Goal: Transaction & Acquisition: Purchase product/service

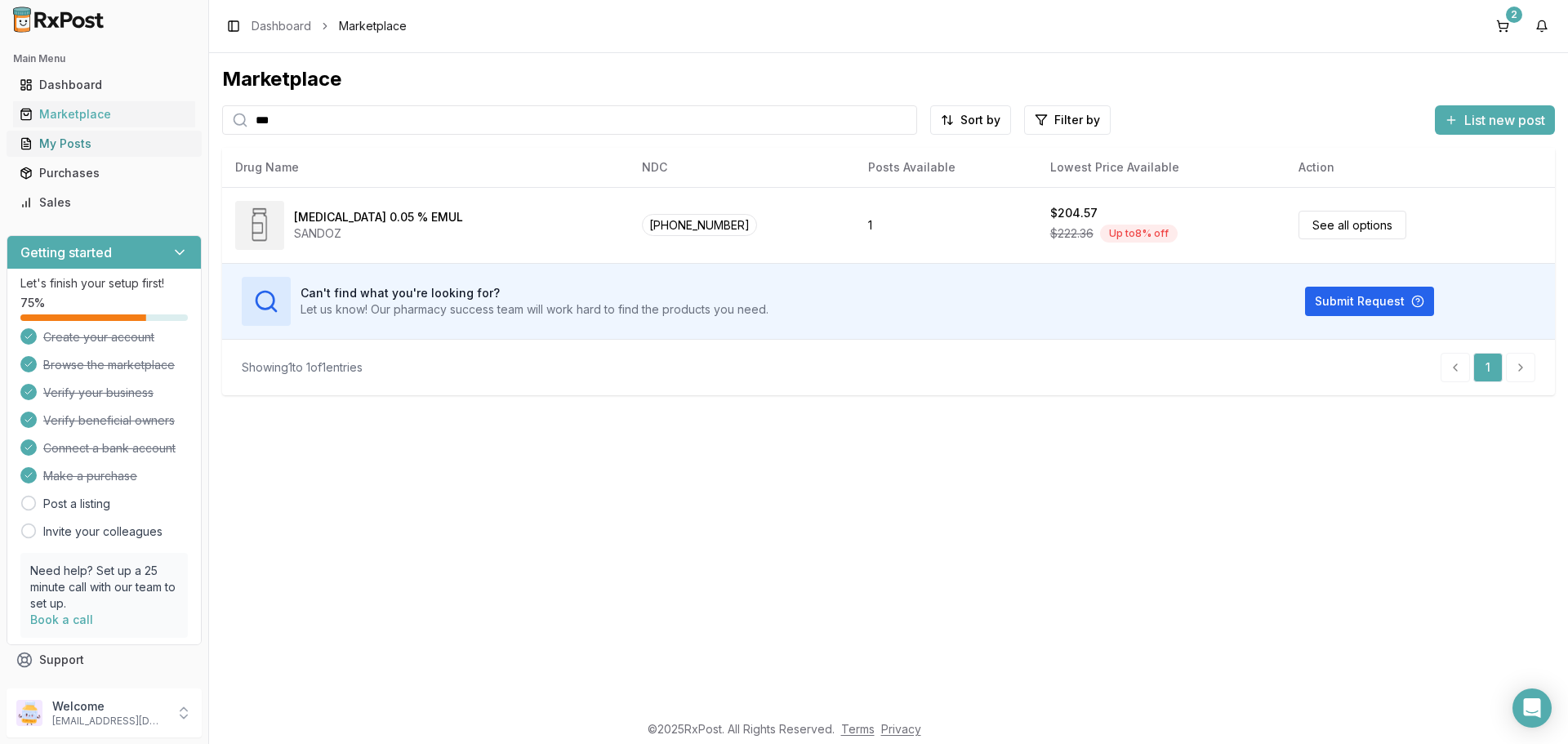
drag, startPoint x: 347, startPoint y: 126, endPoint x: 104, endPoint y: 130, distance: 243.0
click at [104, 130] on div "Main Menu Dashboard Marketplace My Posts Purchases Sales Getting started Let's …" at bounding box center [784, 372] width 1568 height 744
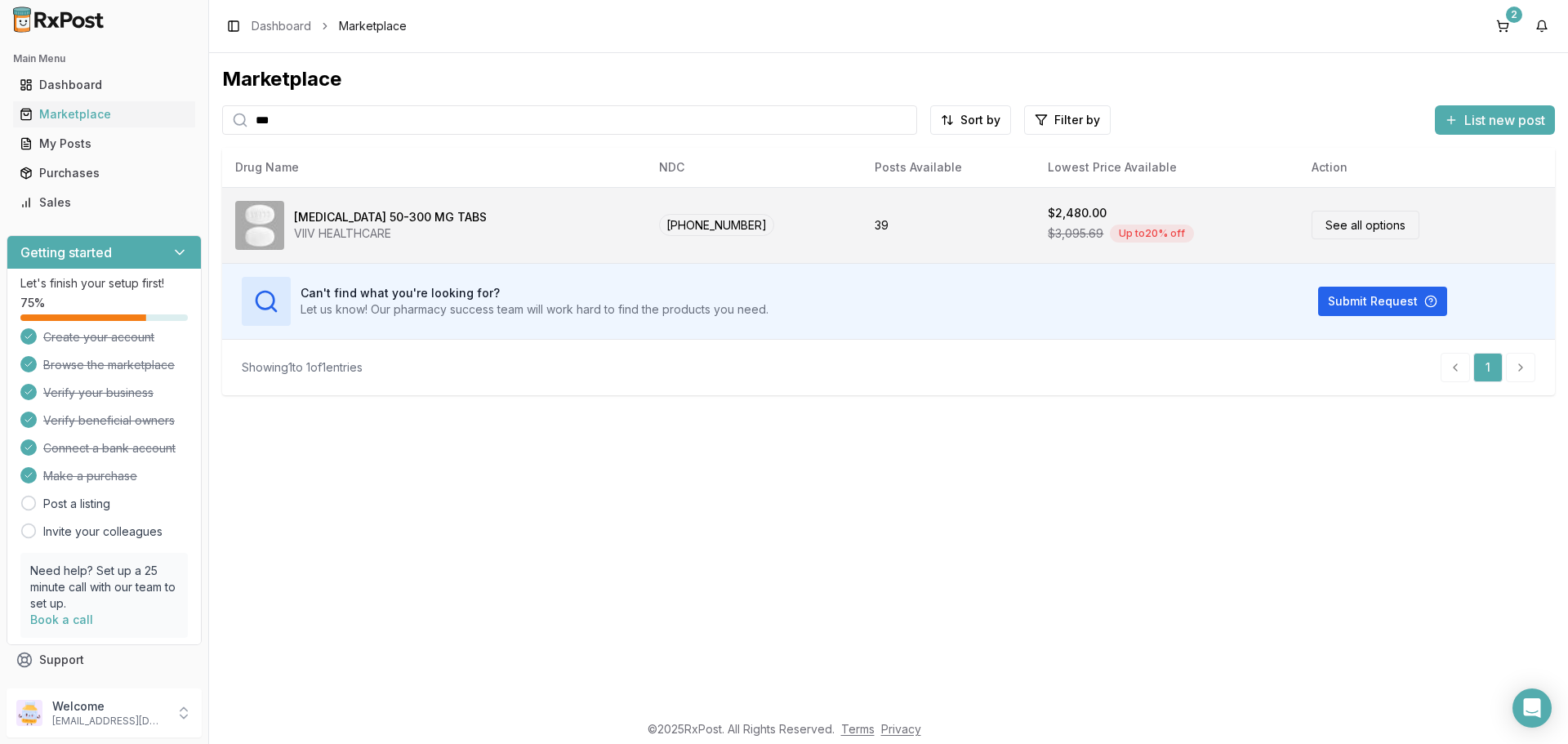
type input "***"
click at [1353, 226] on link "See all options" at bounding box center [1365, 225] width 108 height 28
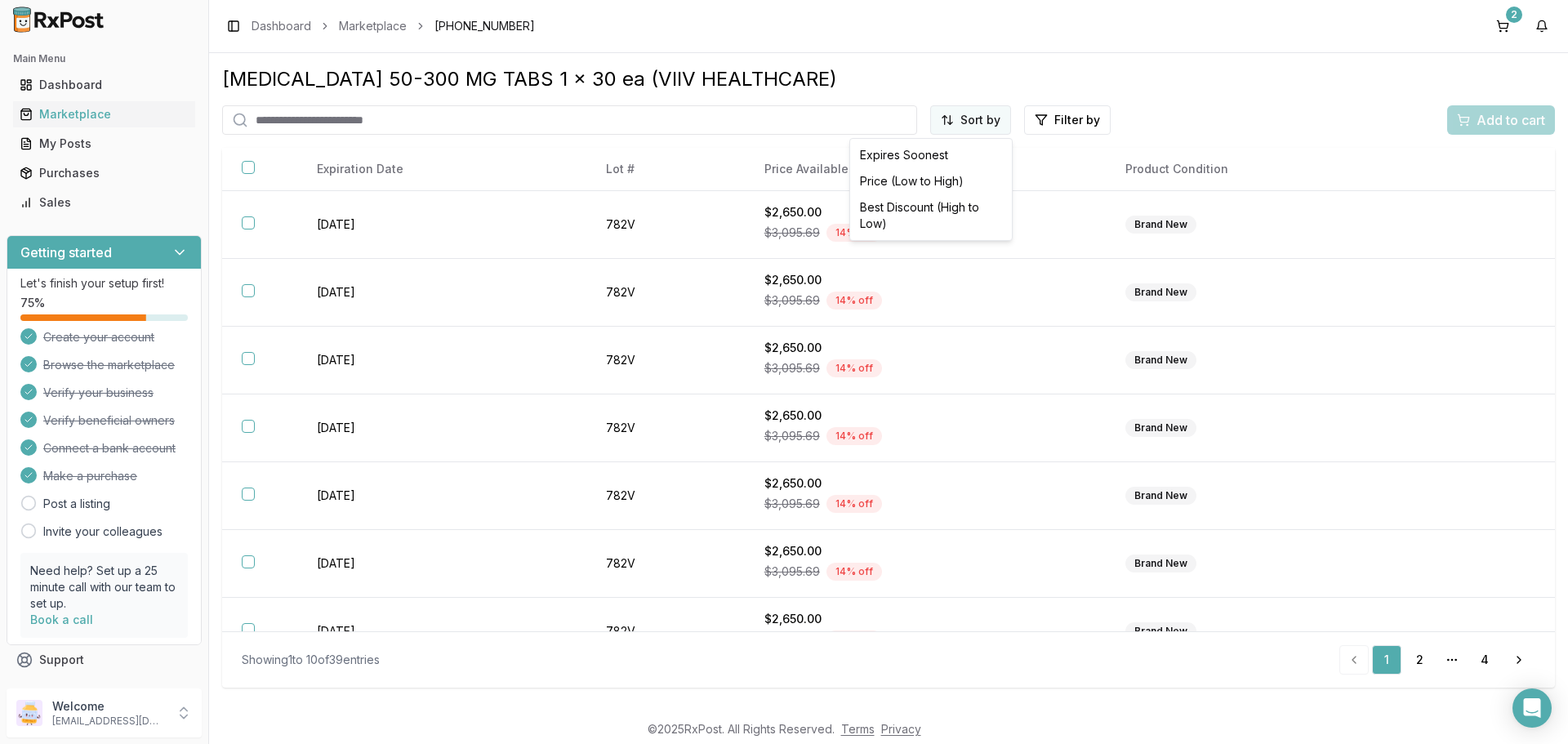
click at [979, 117] on html "Main Menu Dashboard Marketplace My Posts Purchases Sales Getting started Let's …" at bounding box center [784, 372] width 1568 height 744
click at [916, 184] on div "Price (Low to High)" at bounding box center [931, 180] width 155 height 26
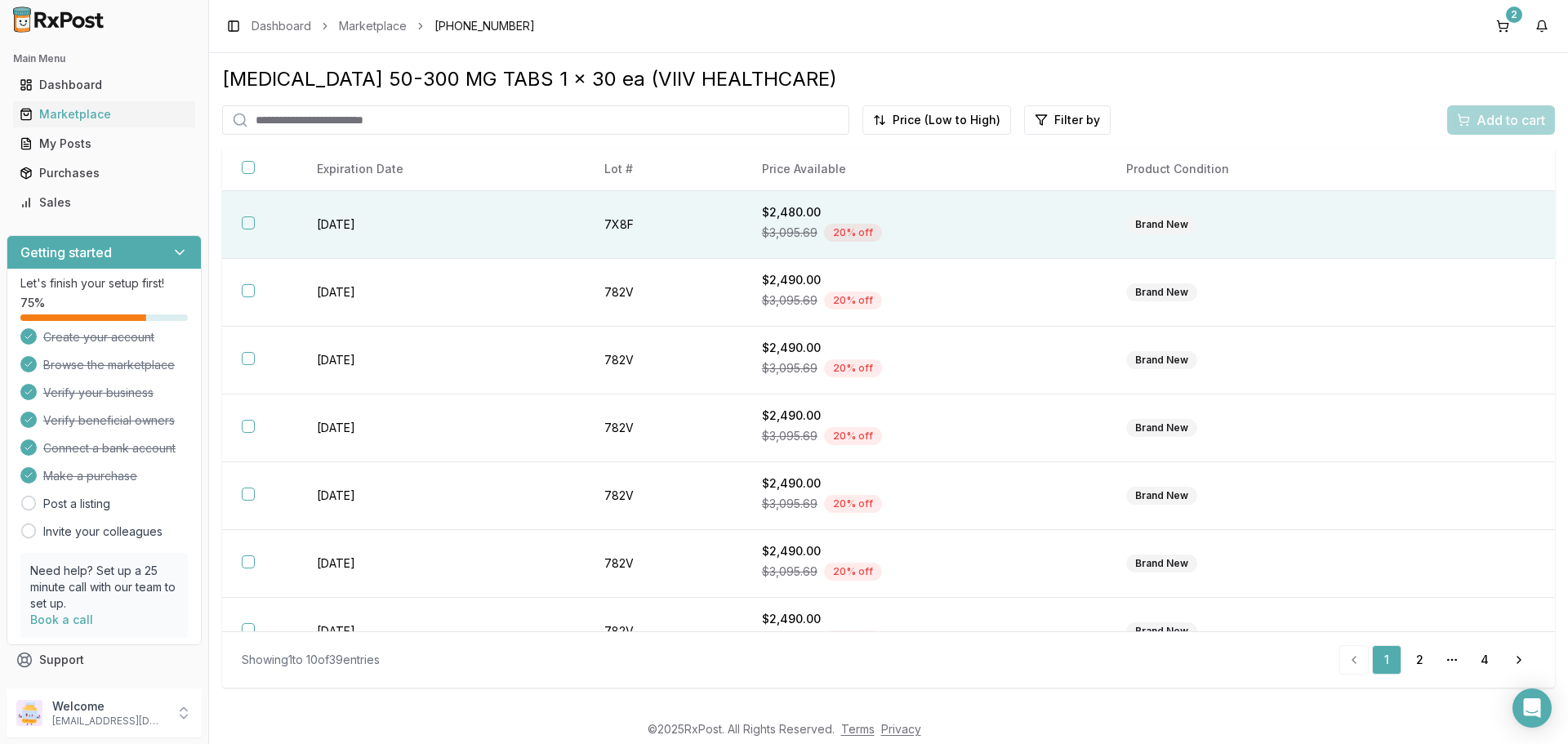
click at [258, 224] on th at bounding box center [260, 225] width 75 height 68
click at [1492, 124] on span "Add to cart" at bounding box center [1511, 119] width 69 height 19
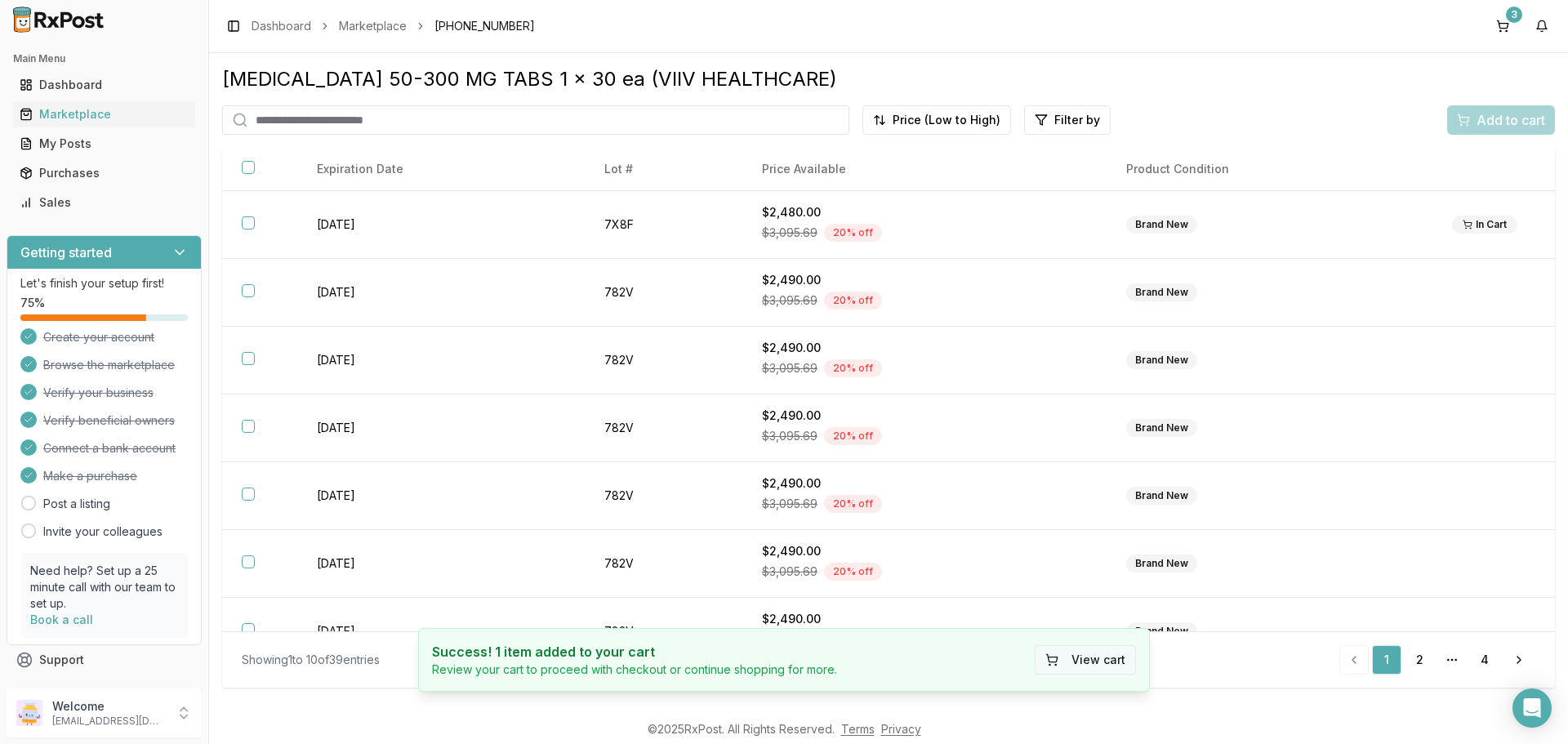
click at [1101, 660] on button "View cart" at bounding box center [1085, 659] width 101 height 29
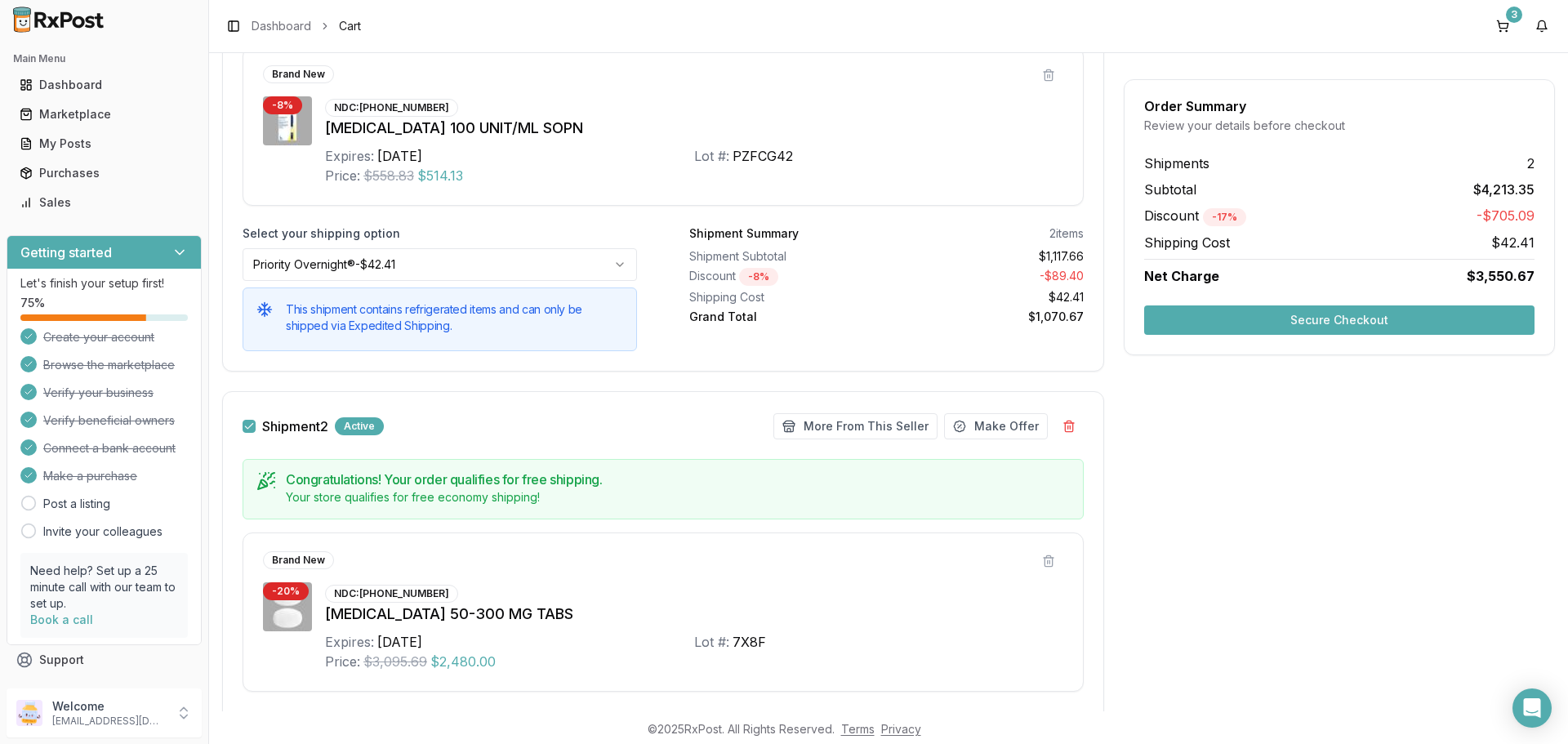
scroll to position [490, 0]
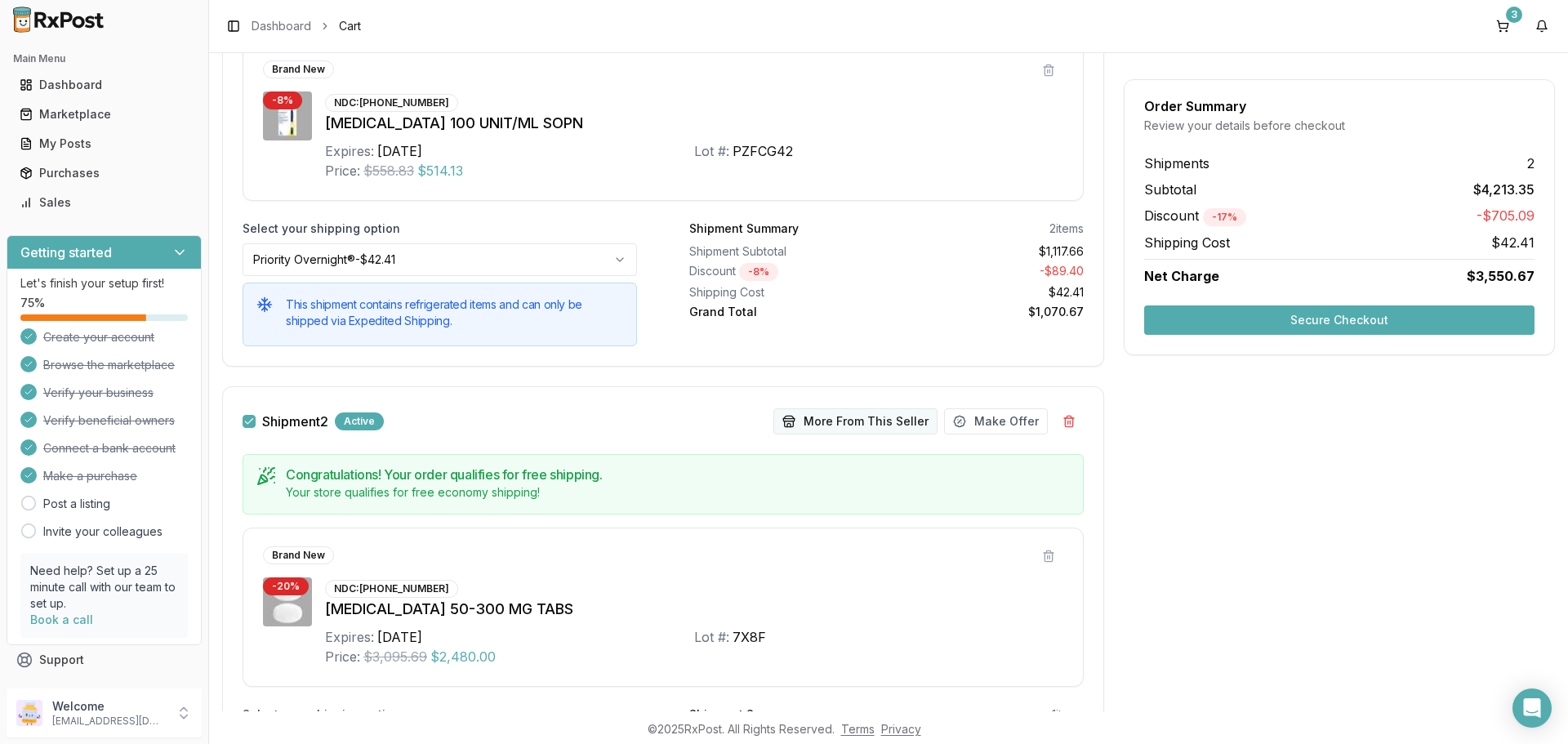
click at [826, 423] on button "More From This Seller" at bounding box center [855, 421] width 165 height 26
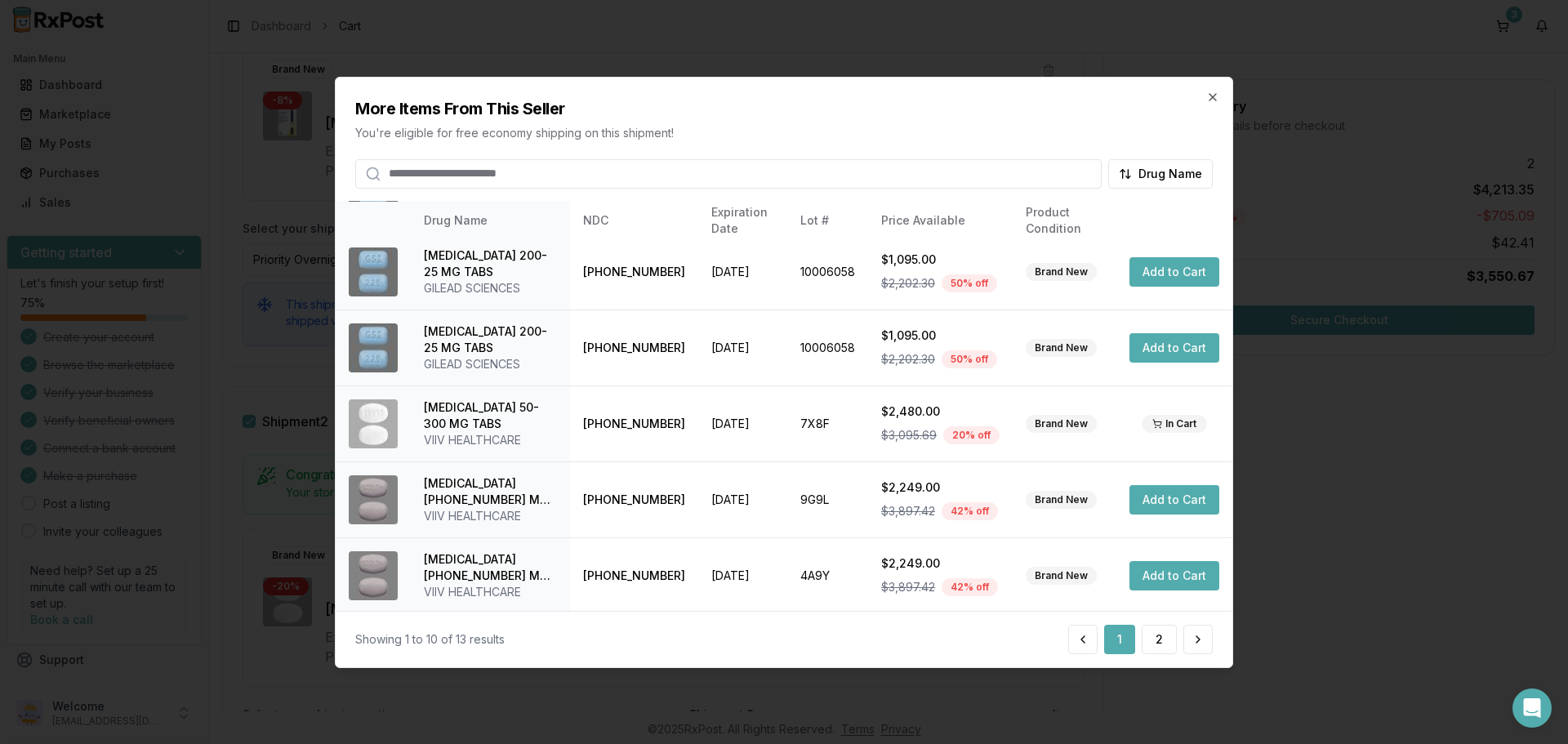
scroll to position [422, 0]
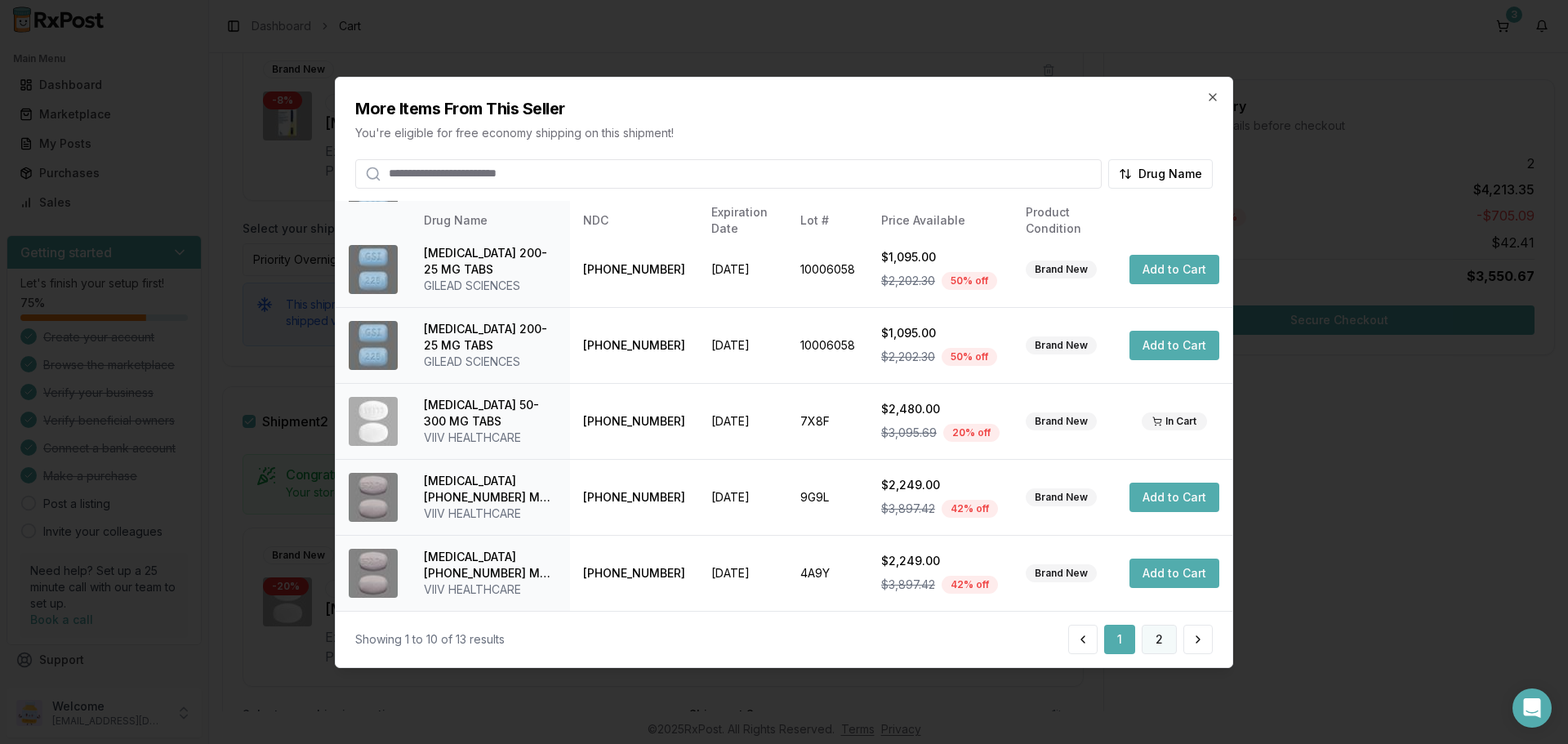
click at [1168, 645] on button "2" at bounding box center [1160, 639] width 35 height 29
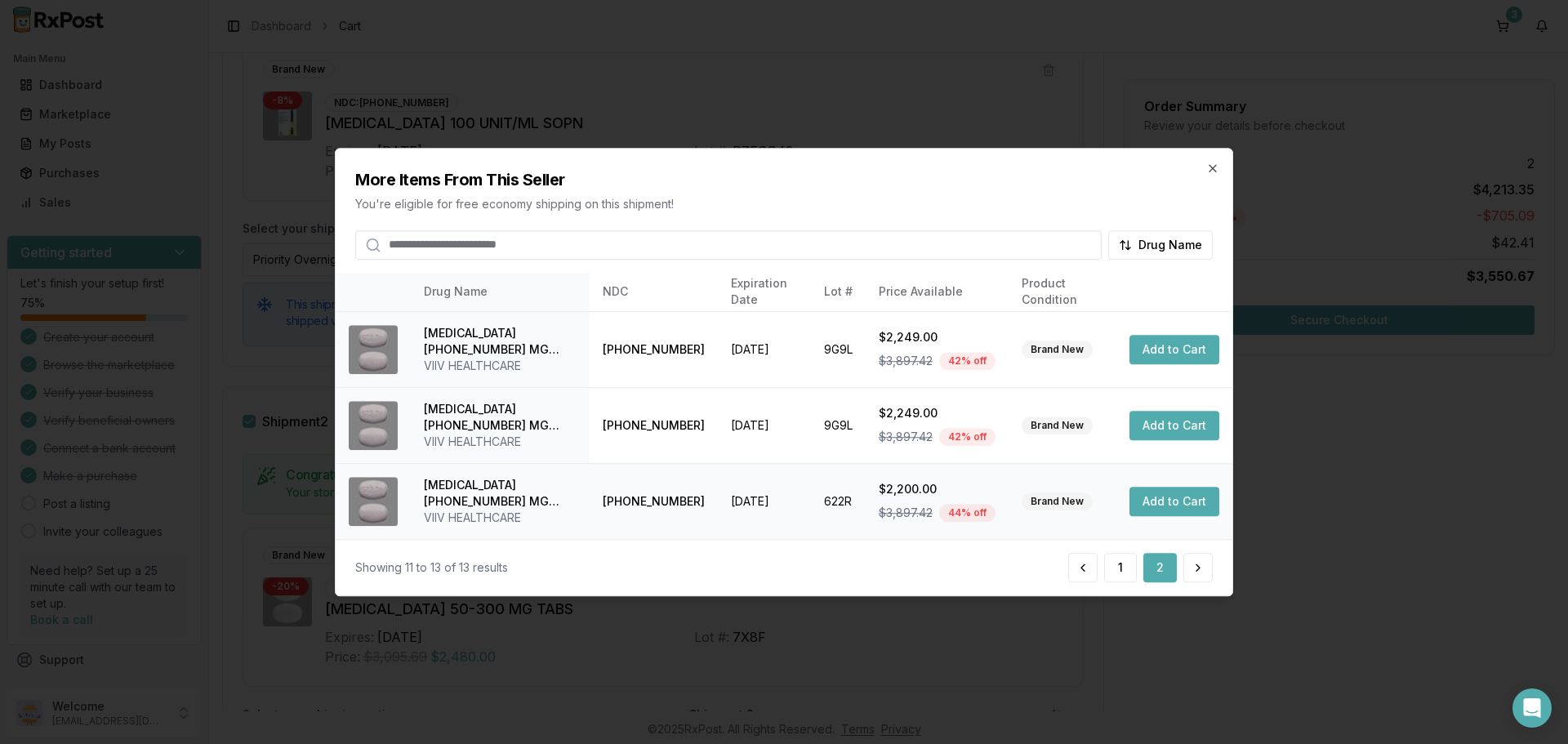
click at [1186, 504] on button "Add to Cart" at bounding box center [1175, 501] width 90 height 29
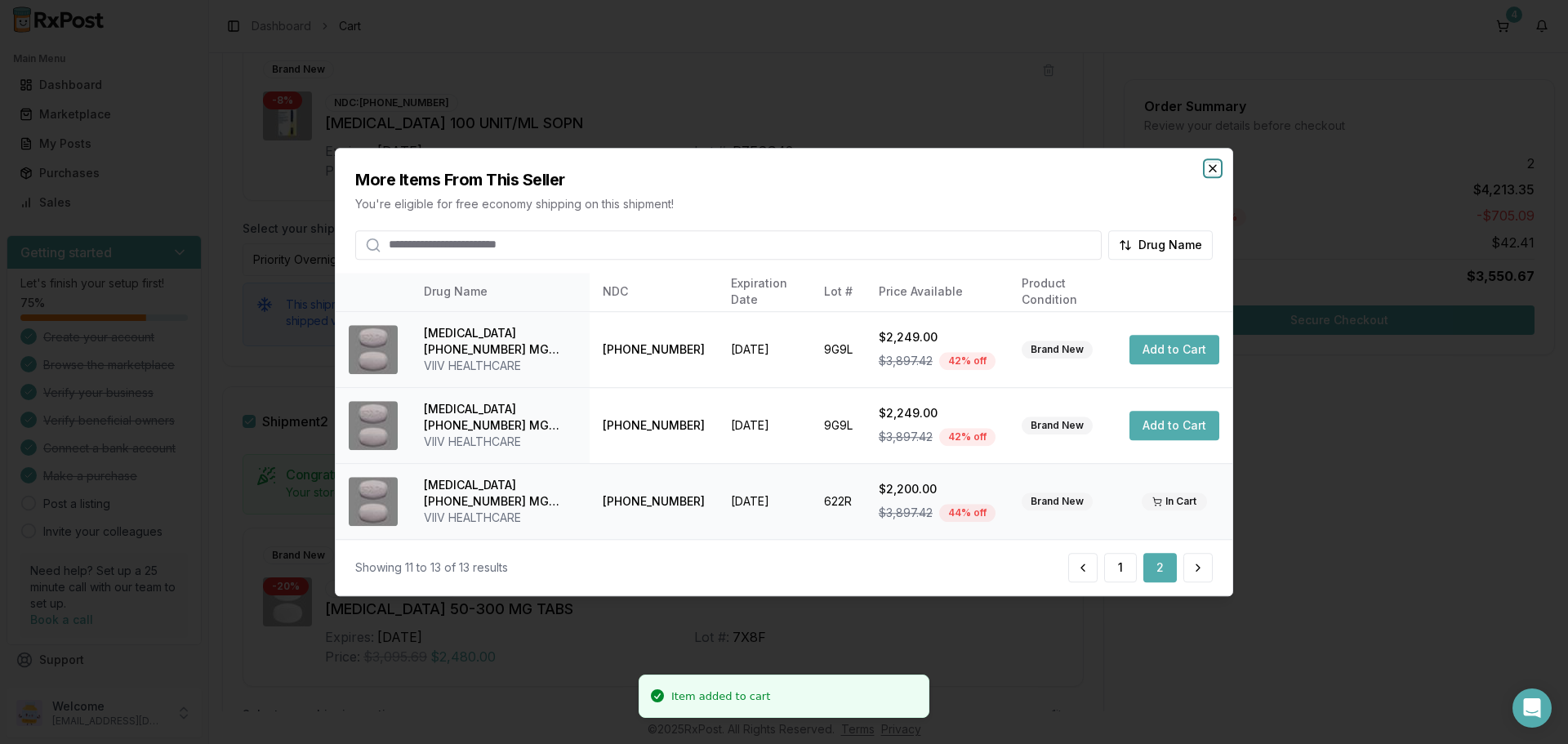
click at [1218, 167] on icon "button" at bounding box center [1213, 169] width 13 height 13
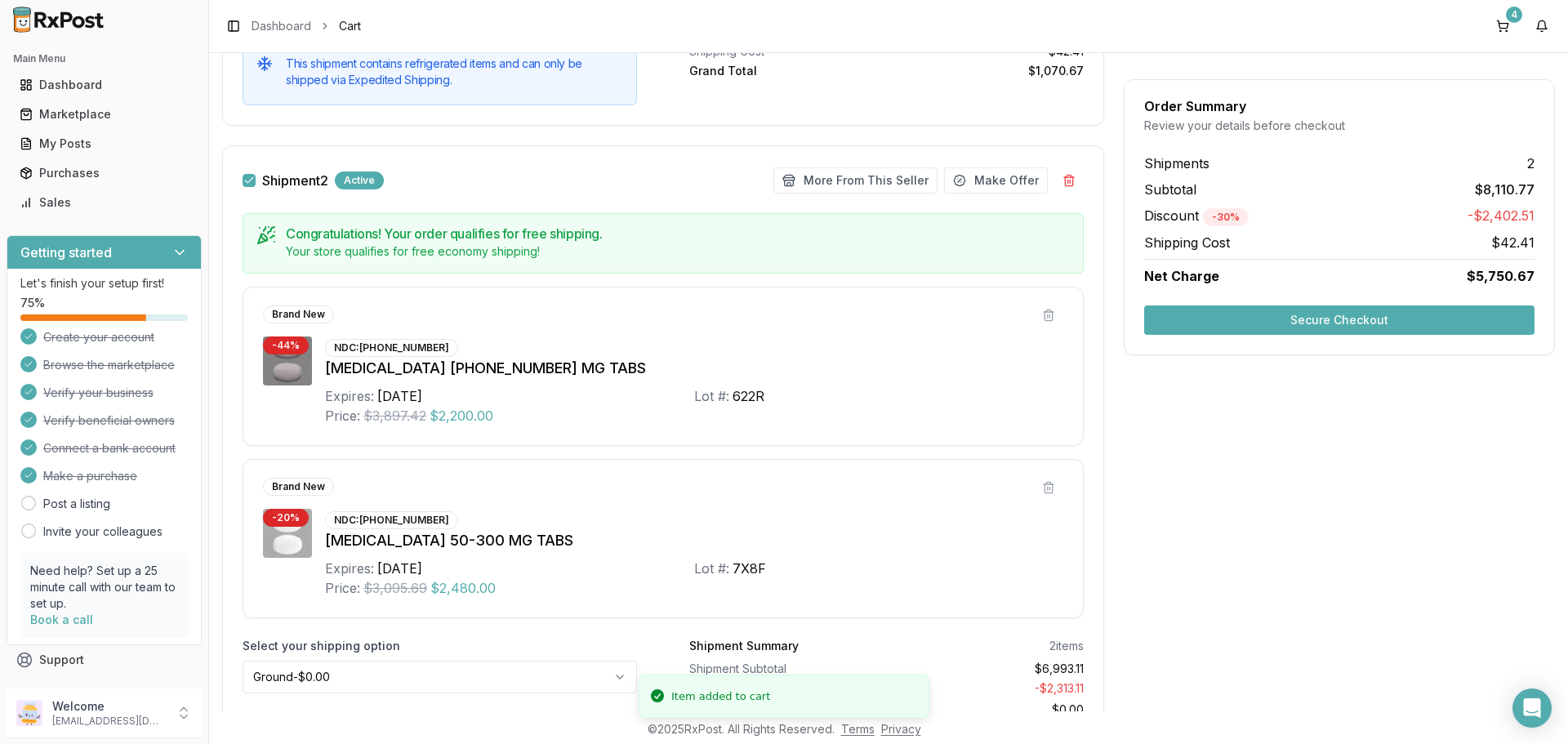
scroll to position [735, 0]
